Goal: Information Seeking & Learning: Learn about a topic

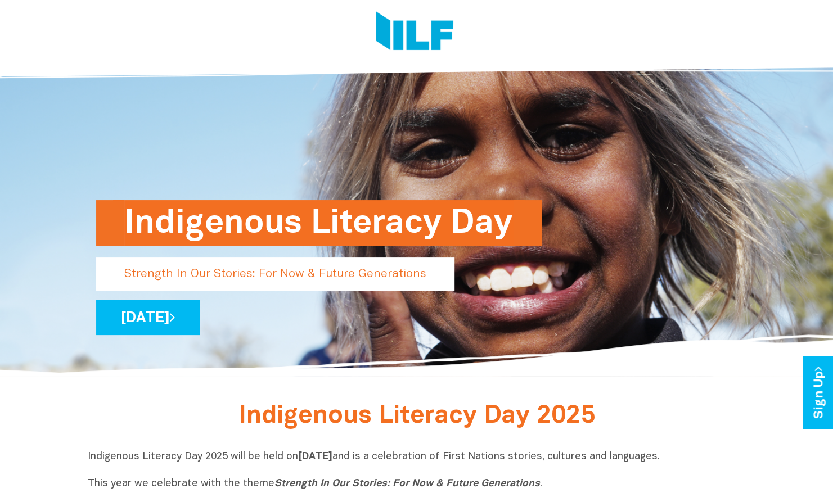
click at [295, 272] on p "Strength In Our Stories: For Now & Future Generations" at bounding box center [275, 274] width 358 height 33
click at [200, 318] on link "[DATE]" at bounding box center [147, 317] width 103 height 35
click at [200, 319] on link "[DATE]" at bounding box center [147, 317] width 103 height 35
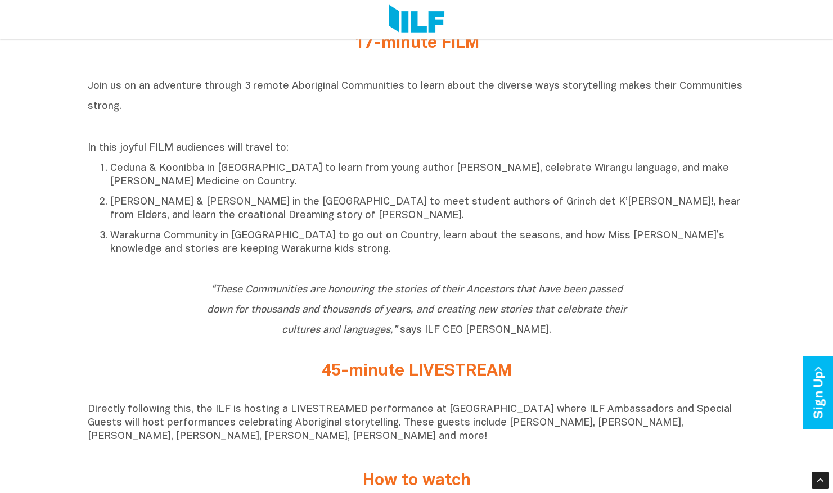
scroll to position [731, 0]
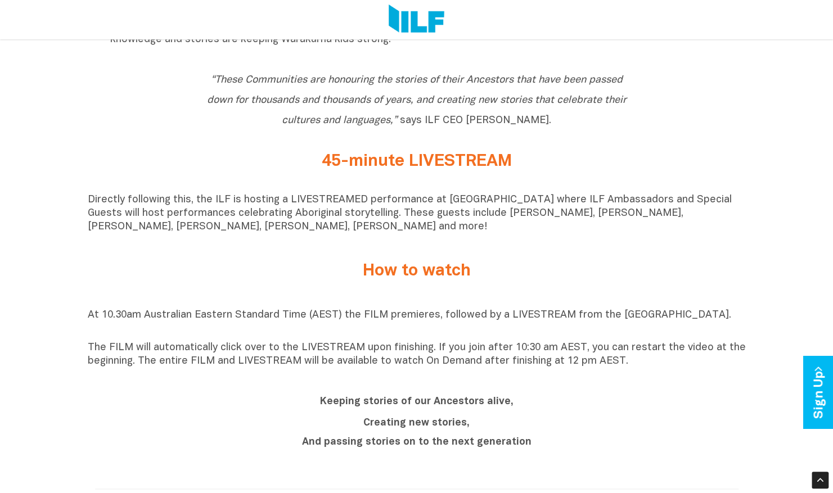
scroll to position [731, 0]
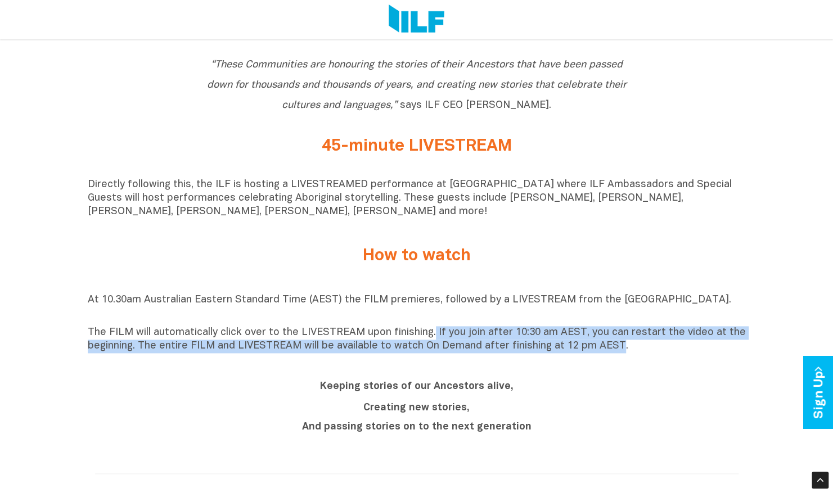
drag, startPoint x: 612, startPoint y: 353, endPoint x: 429, endPoint y: 342, distance: 183.6
click at [429, 342] on p "The FILM will automatically click over to the LIVESTREAM upon finishing. If you…" at bounding box center [417, 339] width 658 height 27
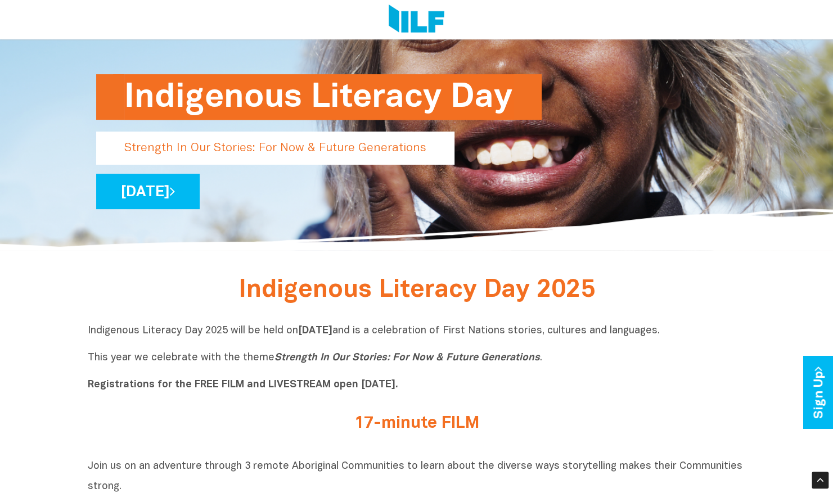
scroll to position [182, 0]
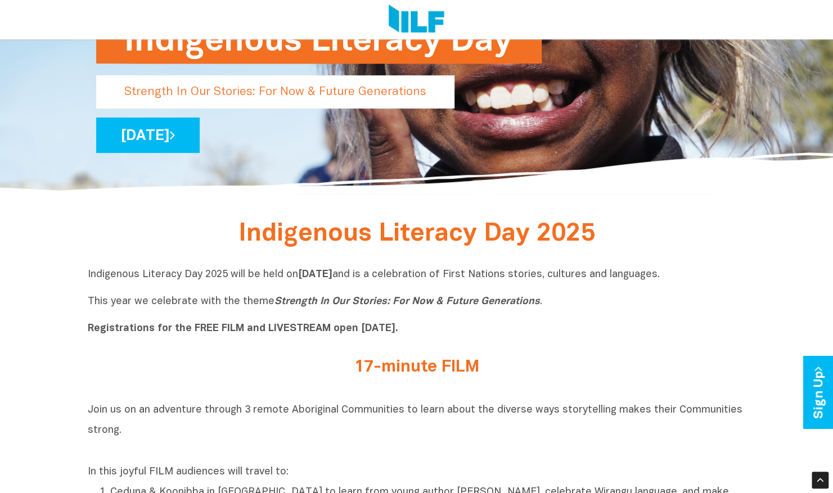
drag, startPoint x: 483, startPoint y: 369, endPoint x: 352, endPoint y: 369, distance: 131.0
click at [352, 369] on h2 "17-minute FILM" at bounding box center [417, 367] width 422 height 19
drag, startPoint x: 352, startPoint y: 369, endPoint x: 380, endPoint y: 382, distance: 30.7
copy h2 "17-minute FILM"
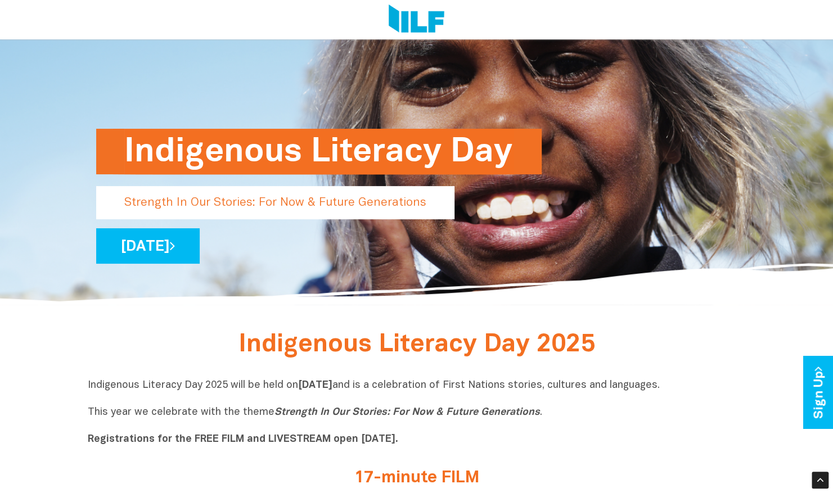
scroll to position [13, 0]
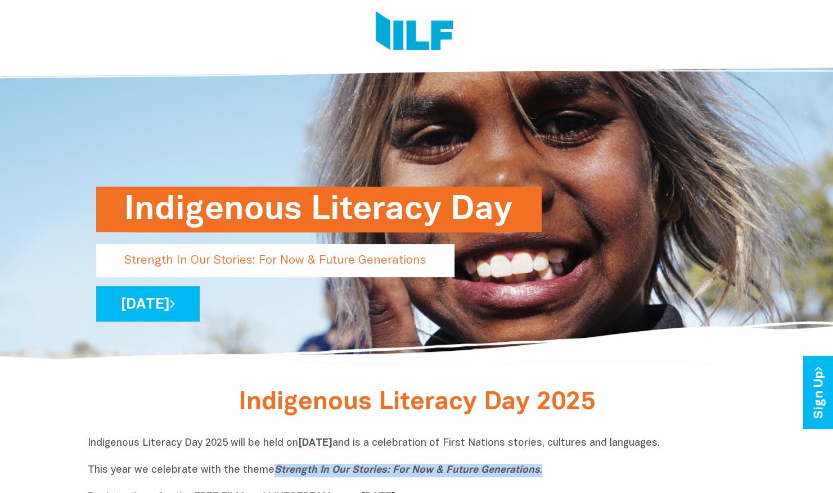
drag, startPoint x: 532, startPoint y: 475, endPoint x: 270, endPoint y: 473, distance: 262.6
click at [270, 473] on p "Indigenous Literacy Day 2025 will be held on Wednesday 3 September and is a cel…" at bounding box center [417, 470] width 658 height 67
copy p "Strength In Our Stories: For Now & Future Generations ."
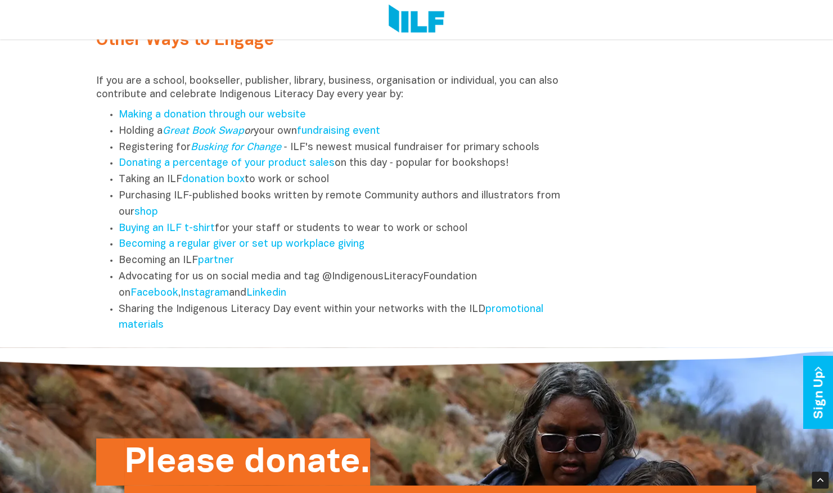
scroll to position [1406, 0]
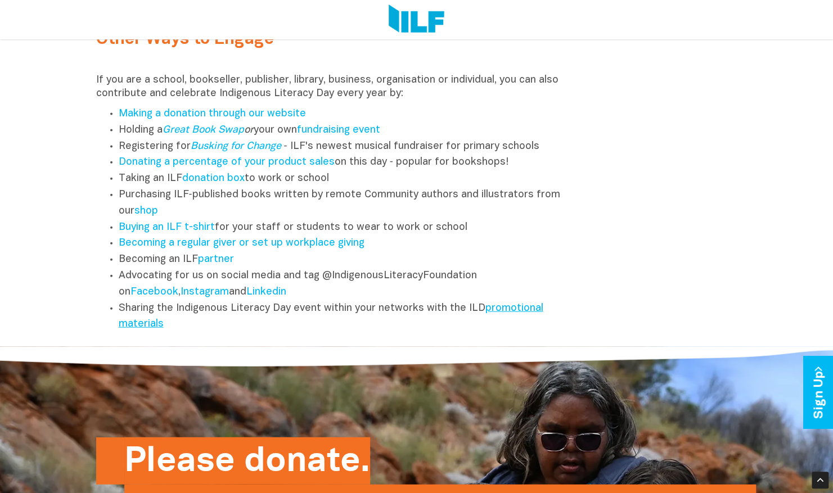
click at [500, 316] on link "promotional materials" at bounding box center [331, 317] width 425 height 26
